Goal: Task Accomplishment & Management: Manage account settings

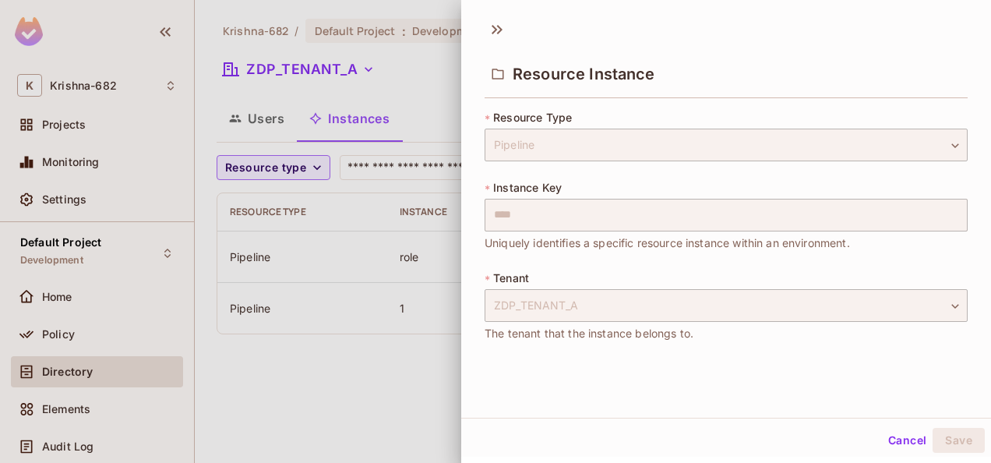
scroll to position [2, 0]
drag, startPoint x: 0, startPoint y: 0, endPoint x: 540, endPoint y: 131, distance: 555.6
click at [542, 137] on div "Pipeline" at bounding box center [726, 143] width 483 height 33
click at [506, 30] on icon at bounding box center [497, 29] width 25 height 25
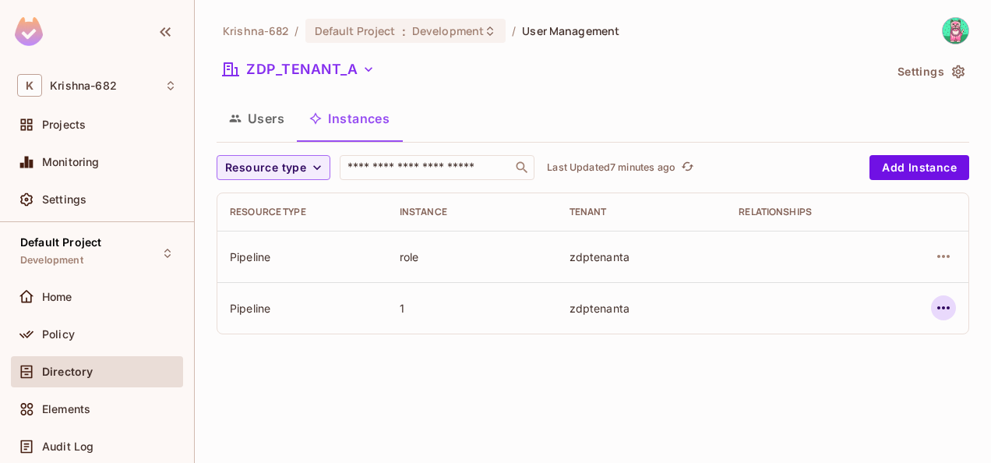
click at [937, 301] on icon "button" at bounding box center [943, 307] width 19 height 19
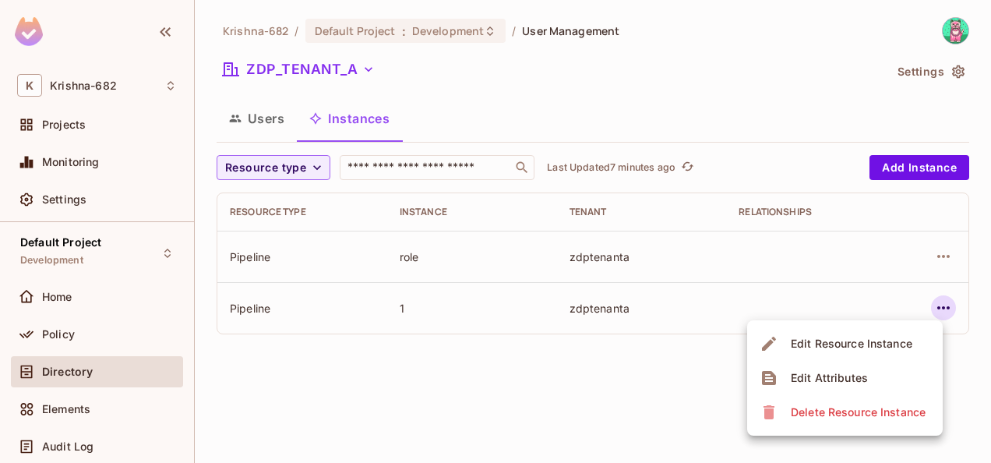
click at [844, 346] on div "Edit Resource Instance" at bounding box center [852, 344] width 122 height 16
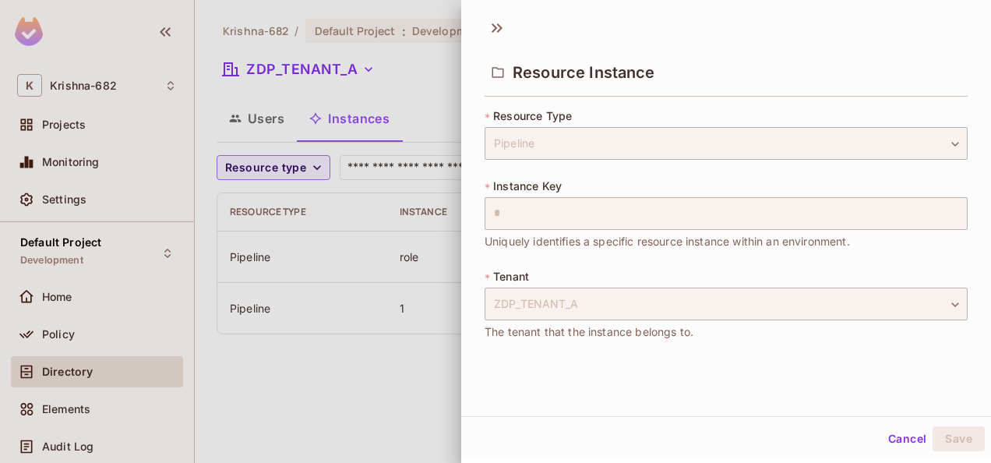
scroll to position [2, 0]
click at [487, 24] on icon at bounding box center [497, 28] width 25 height 25
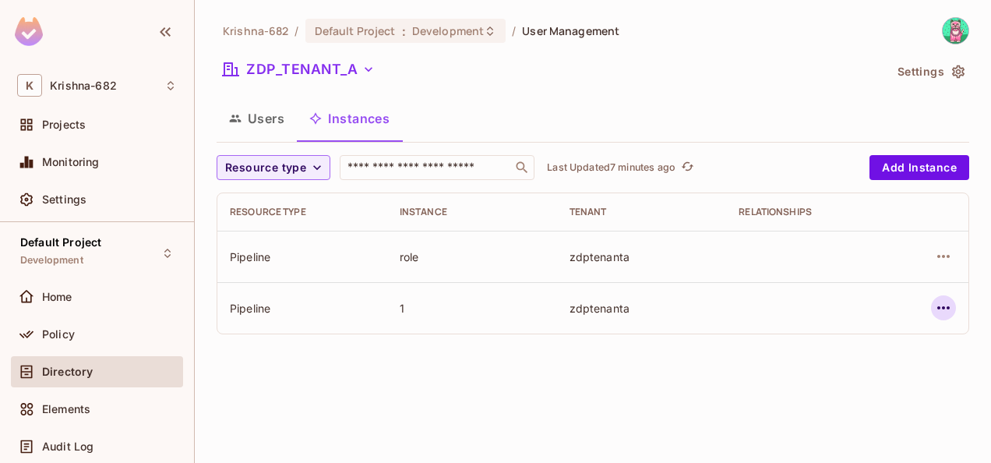
click at [951, 305] on icon "button" at bounding box center [943, 307] width 19 height 19
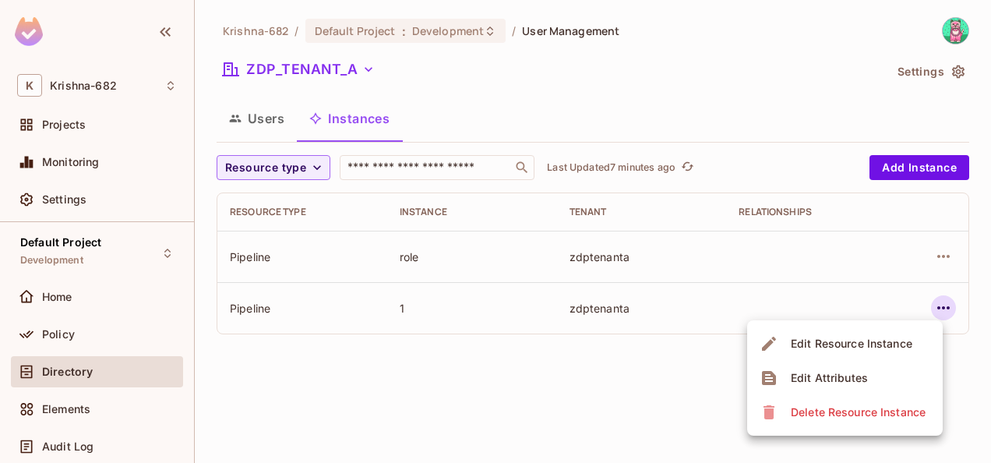
click at [575, 407] on div at bounding box center [495, 231] width 991 height 463
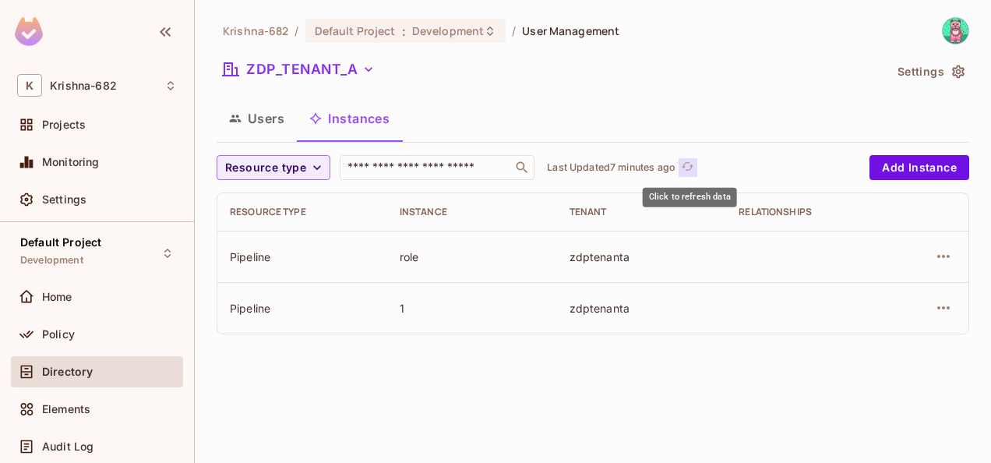
click at [689, 164] on icon "refresh" at bounding box center [687, 166] width 13 height 13
click at [556, 169] on p "Last Updated just now" at bounding box center [598, 167] width 102 height 12
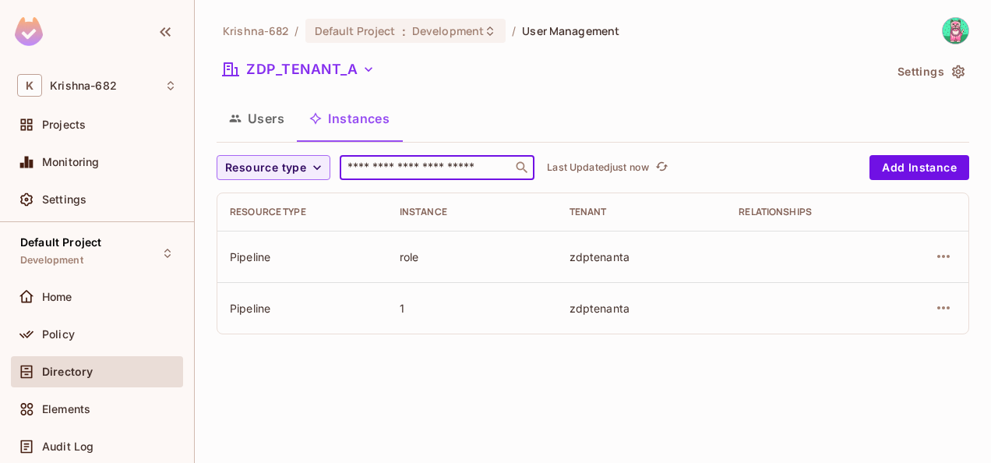
click at [466, 164] on input "text" at bounding box center [426, 168] width 164 height 16
type input "*"
click at [403, 171] on input "text" at bounding box center [426, 168] width 164 height 16
type input "*"
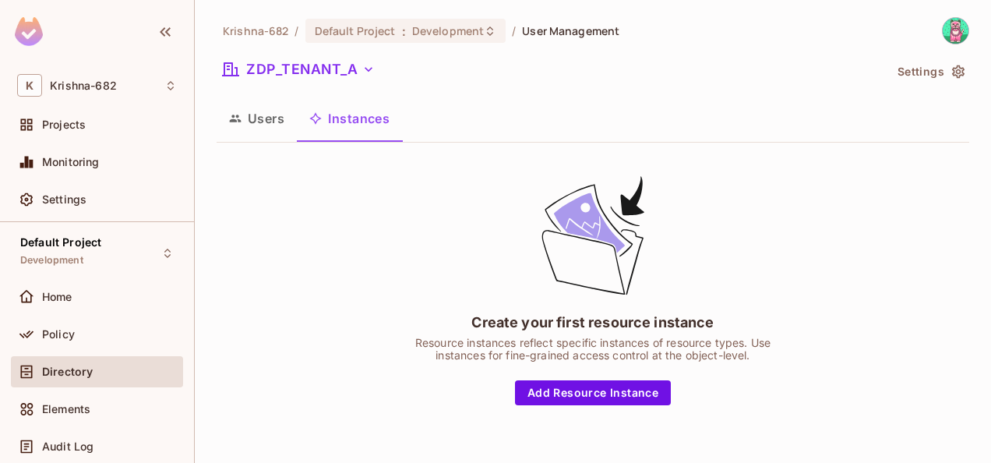
click at [279, 131] on button "Users" at bounding box center [257, 118] width 80 height 39
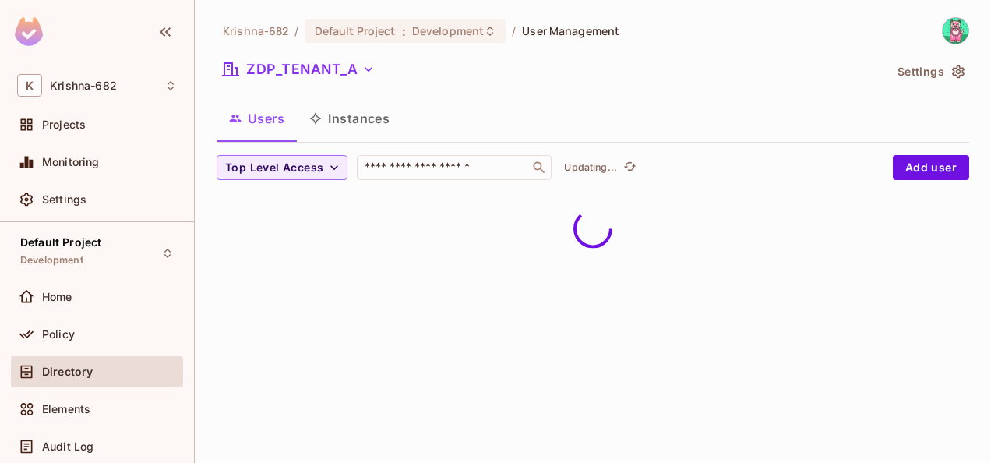
click at [343, 126] on button "Instances" at bounding box center [349, 118] width 105 height 39
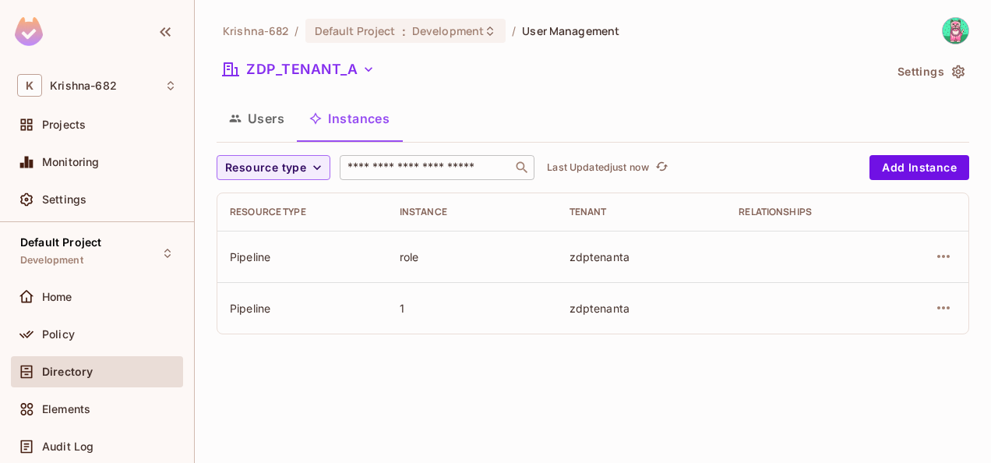
click at [419, 163] on input "text" at bounding box center [426, 168] width 164 height 16
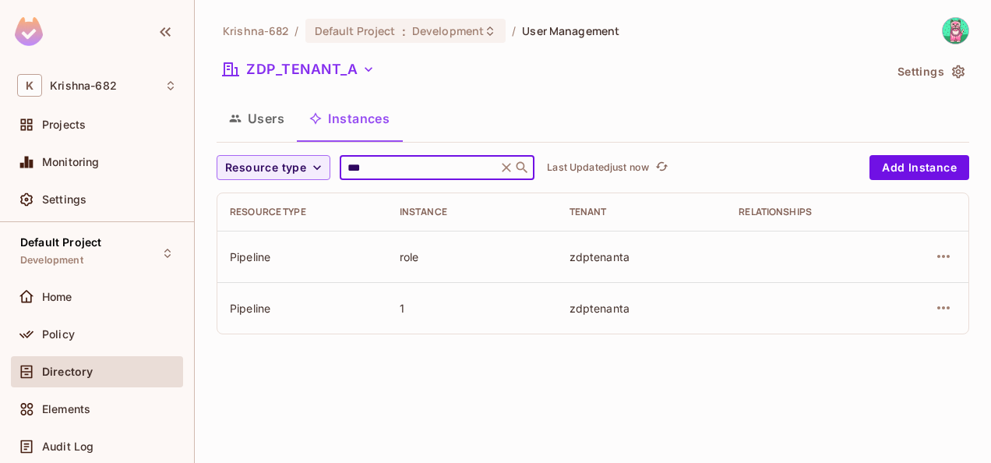
type input "****"
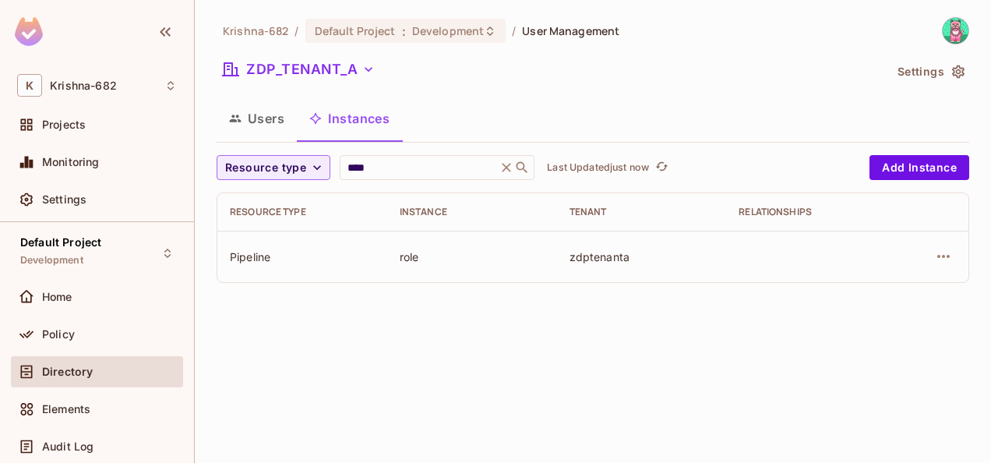
click at [419, 163] on input "****" at bounding box center [418, 168] width 148 height 16
type input "***"
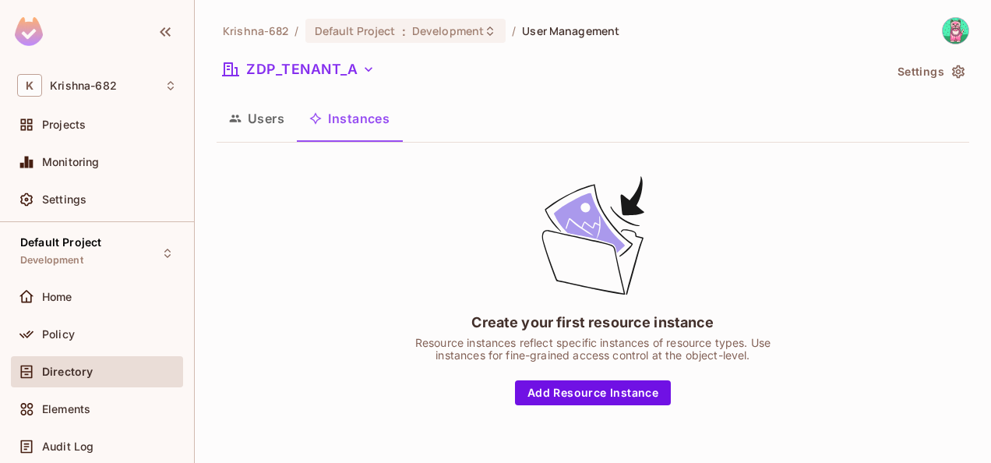
click at [266, 121] on button "Users" at bounding box center [257, 118] width 80 height 39
